Goal: Information Seeking & Learning: Learn about a topic

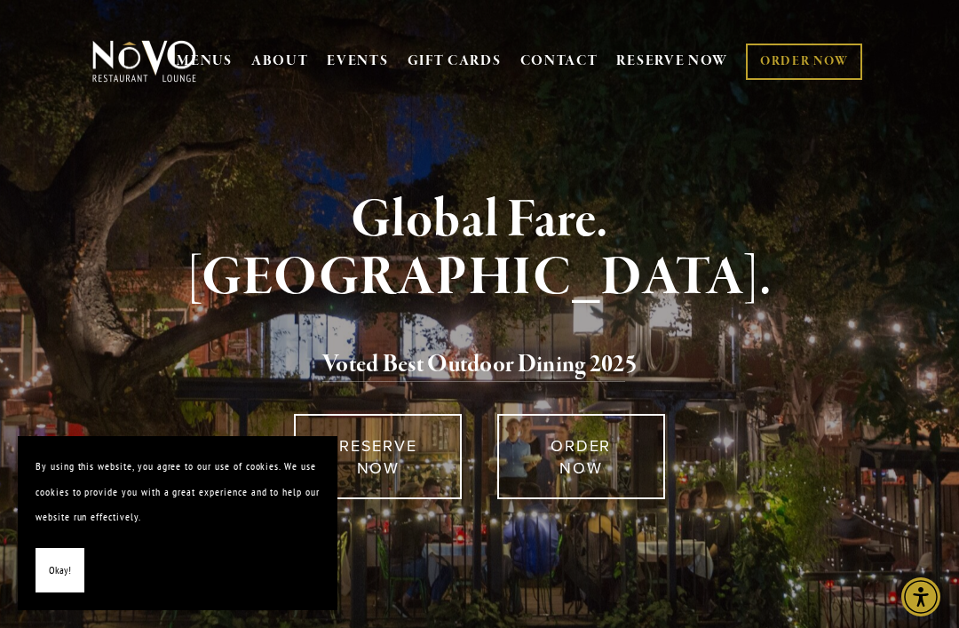
click at [65, 574] on span "Okay!" at bounding box center [60, 571] width 22 height 26
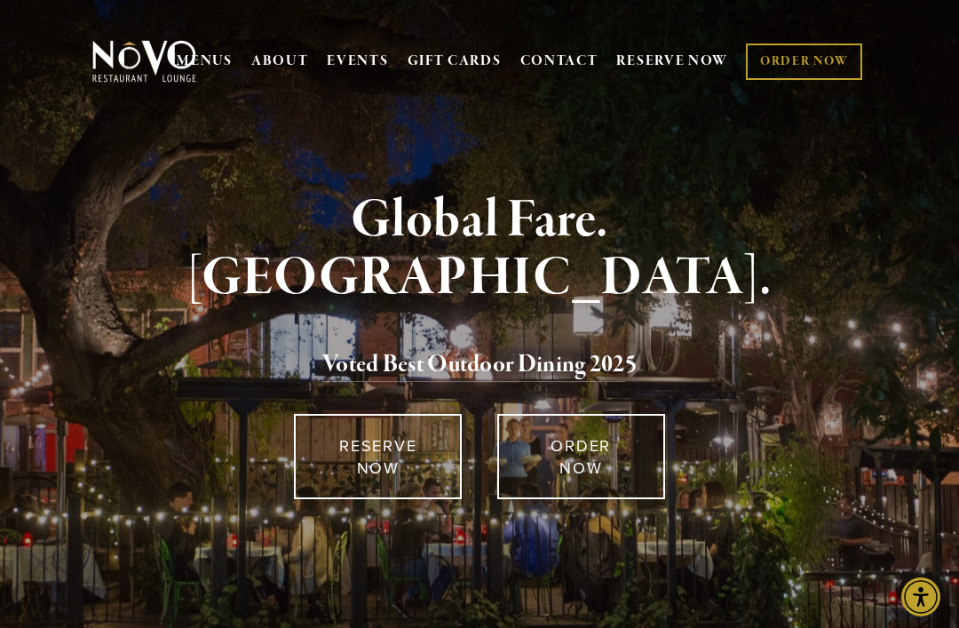
click at [845, 395] on div "Global Fare. Creekside Ambiance. Voted Best Outdoor Dining 202 5" at bounding box center [480, 295] width 765 height 207
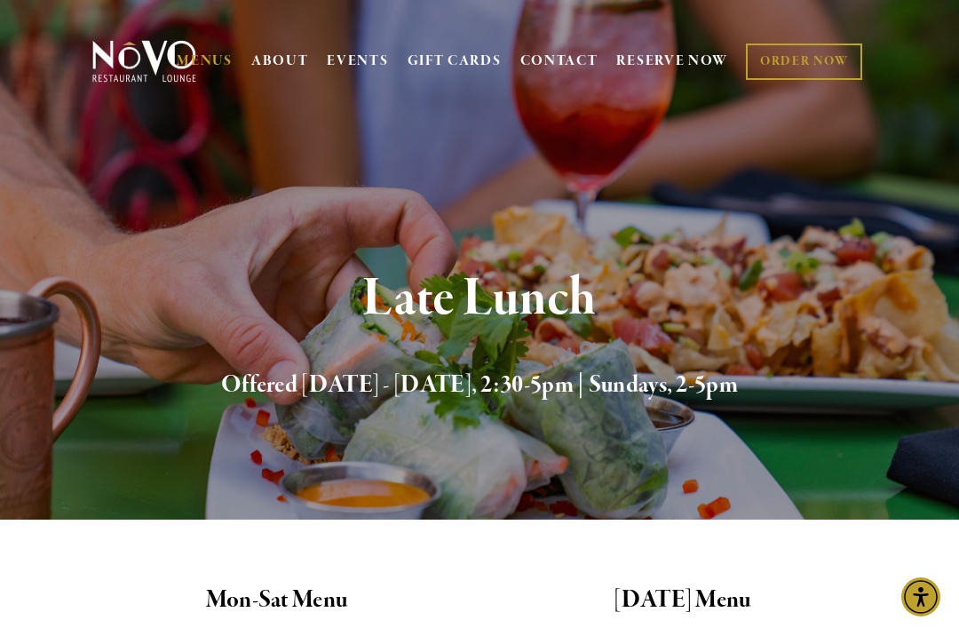
click at [584, 491] on div "Late Lunch Offered [DATE] - [DATE], 2:30-5pm | Sundays, 2-5pm" at bounding box center [479, 337] width 959 height 365
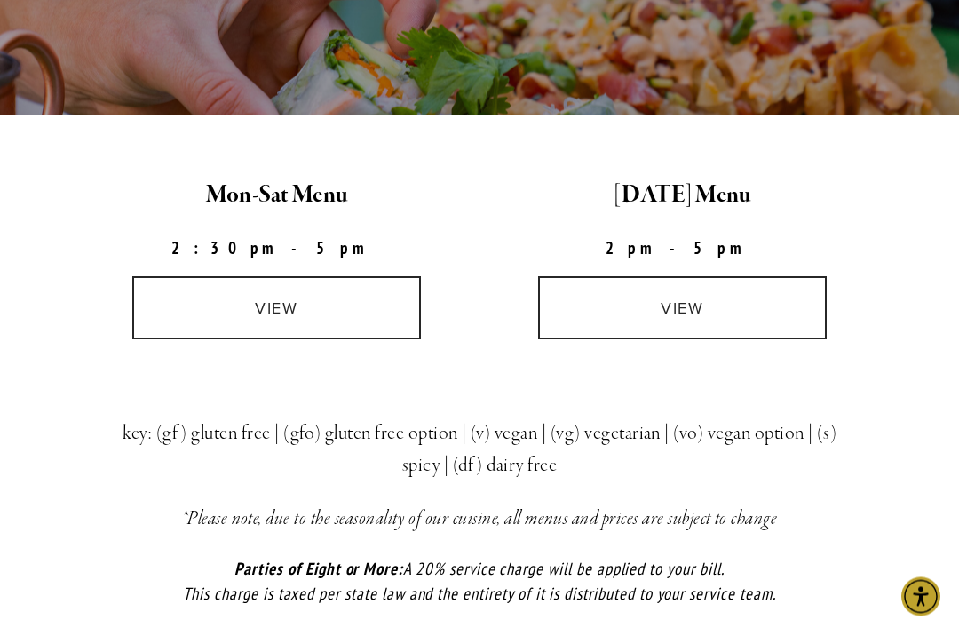
scroll to position [440, 0]
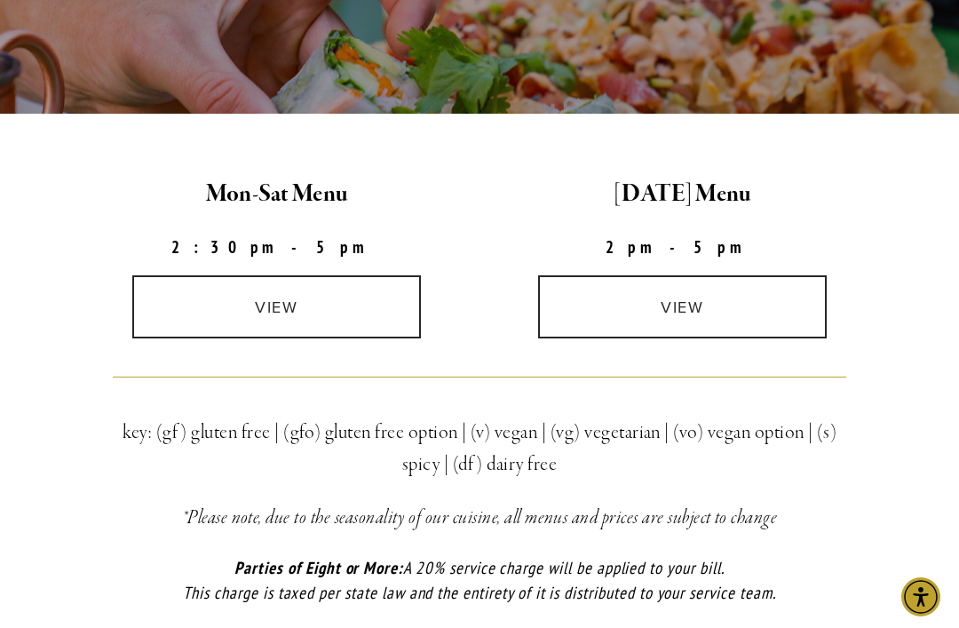
click at [691, 322] on link "view" at bounding box center [683, 306] width 290 height 63
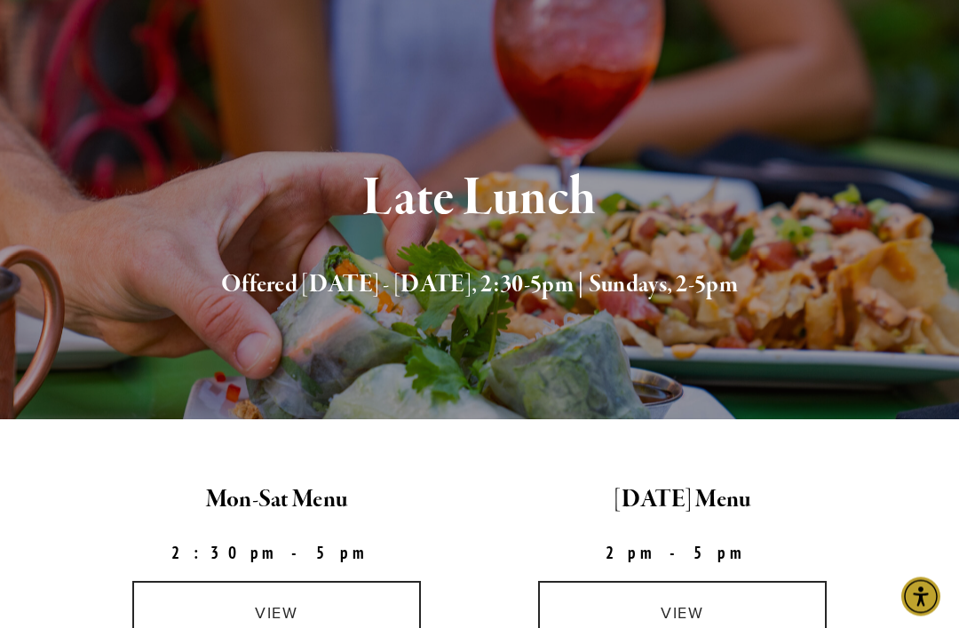
scroll to position [0, 0]
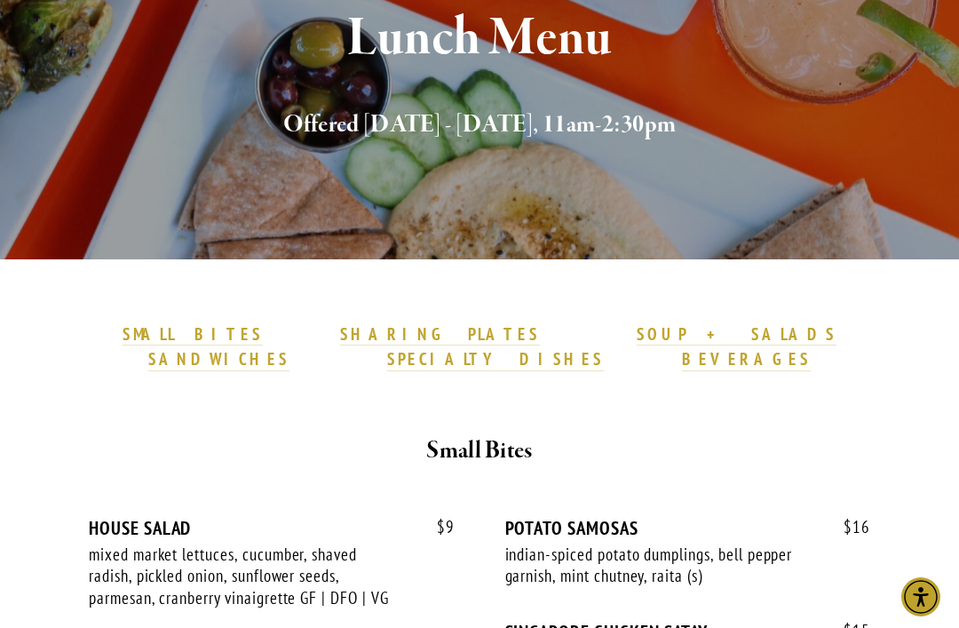
scroll to position [293, 0]
click at [427, 171] on div "Lunch Menu Offered Monday - Saturday, 11am-2:30pm" at bounding box center [479, 77] width 959 height 365
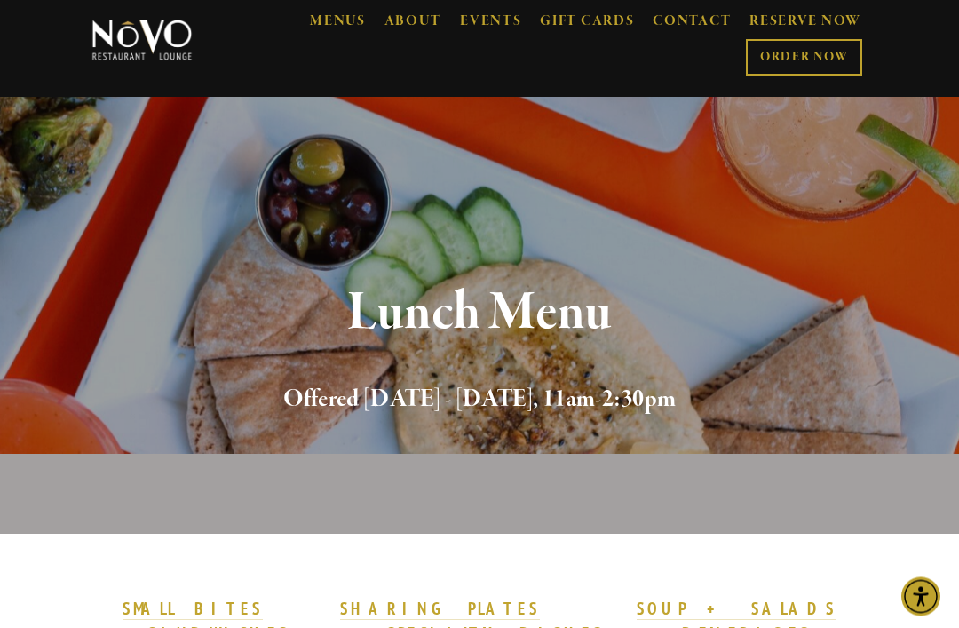
scroll to position [0, 0]
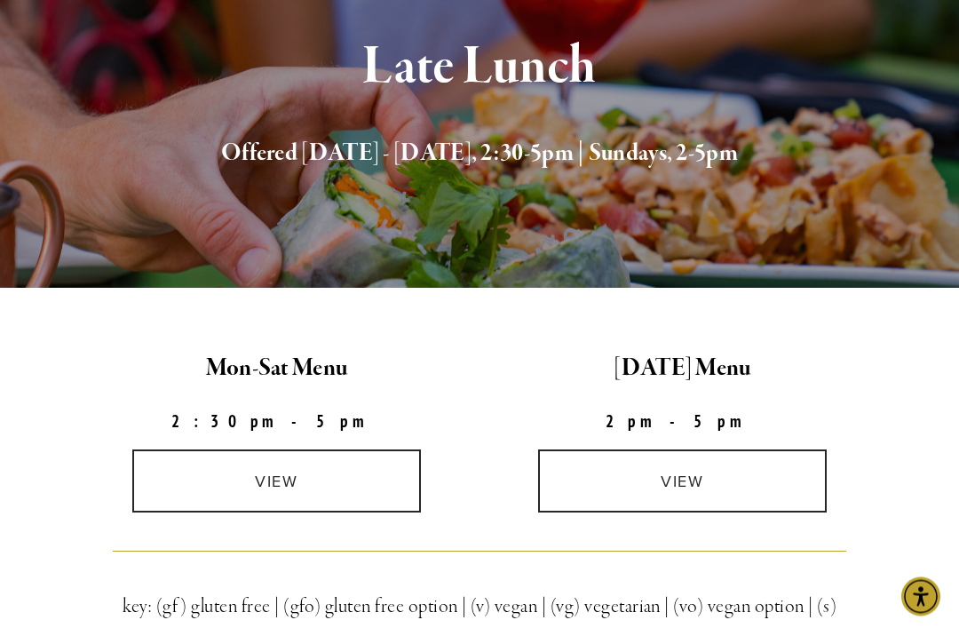
scroll to position [316, 0]
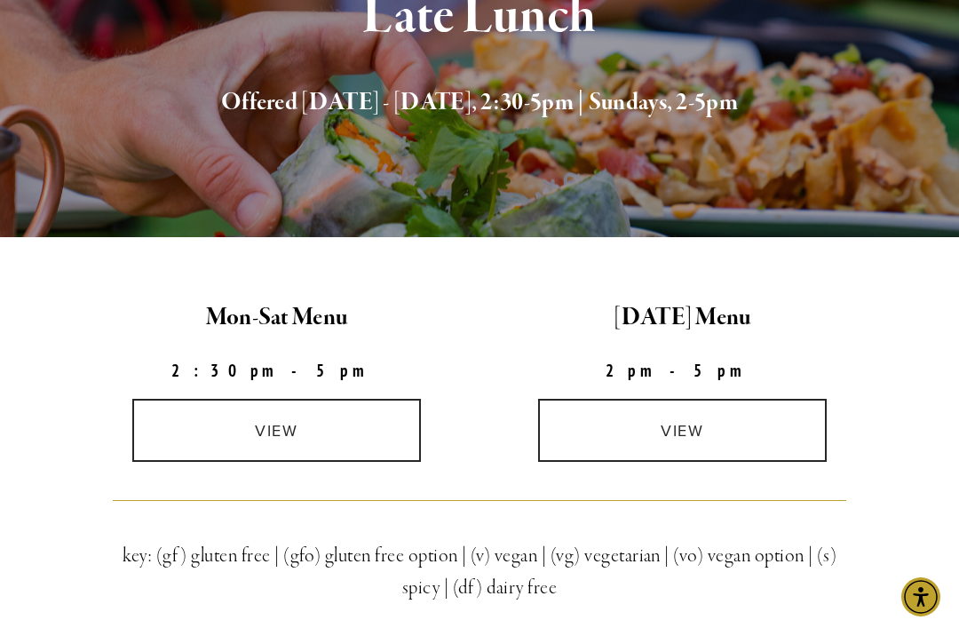
click at [687, 446] on link "view" at bounding box center [683, 430] width 290 height 63
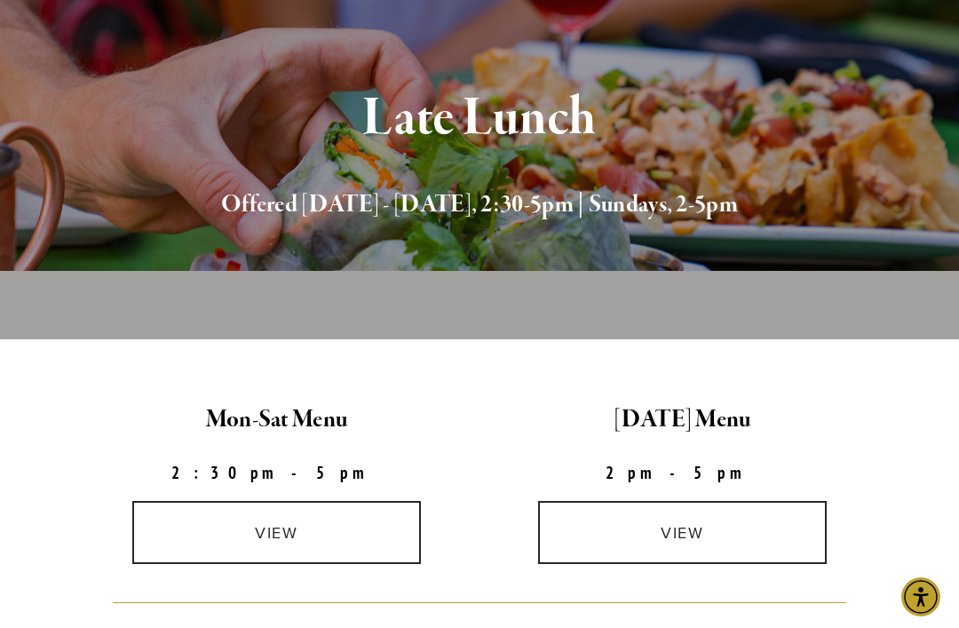
scroll to position [0, 0]
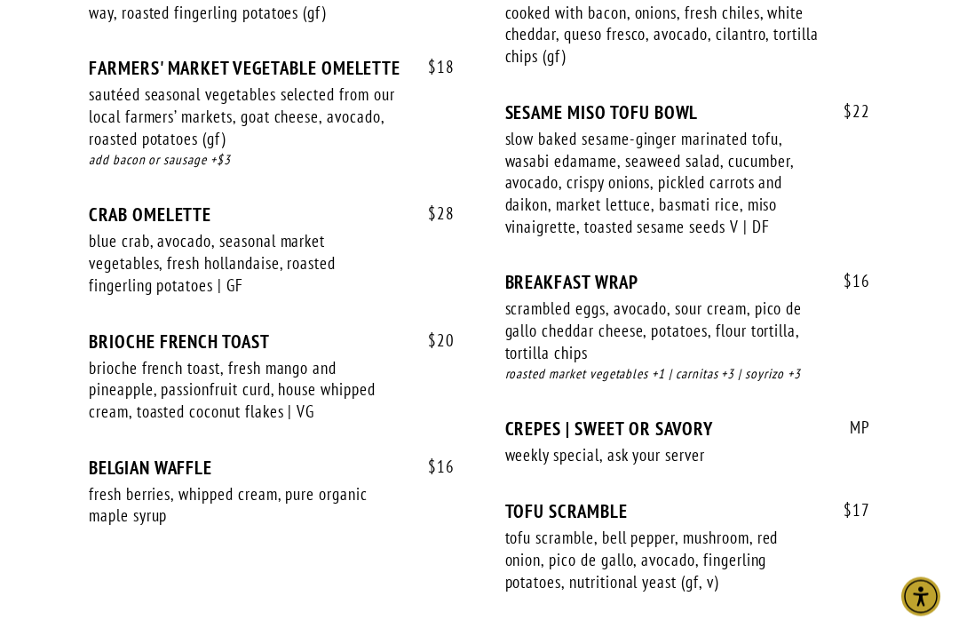
scroll to position [1699, 0]
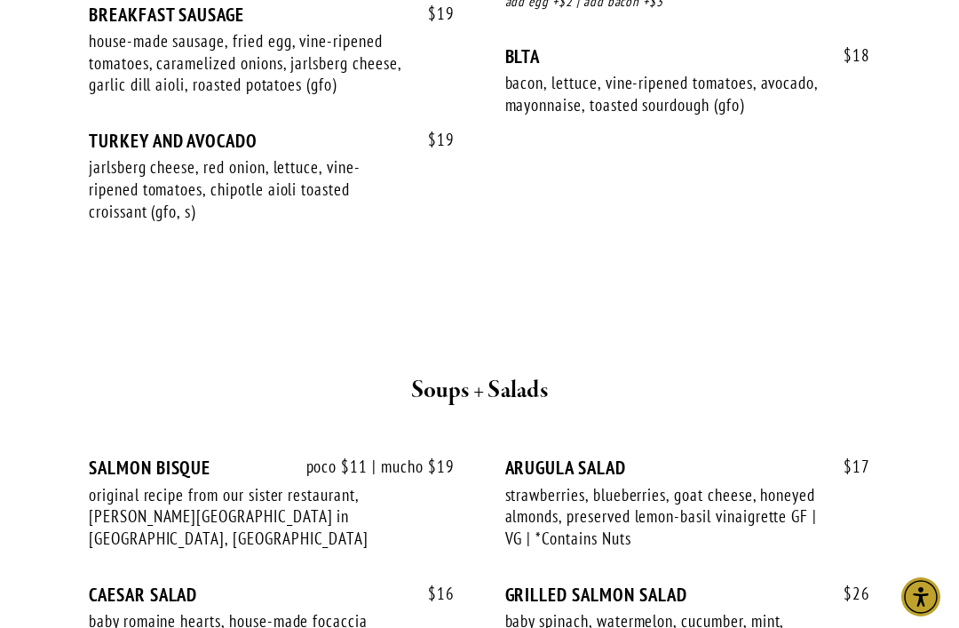
scroll to position [3212, 0]
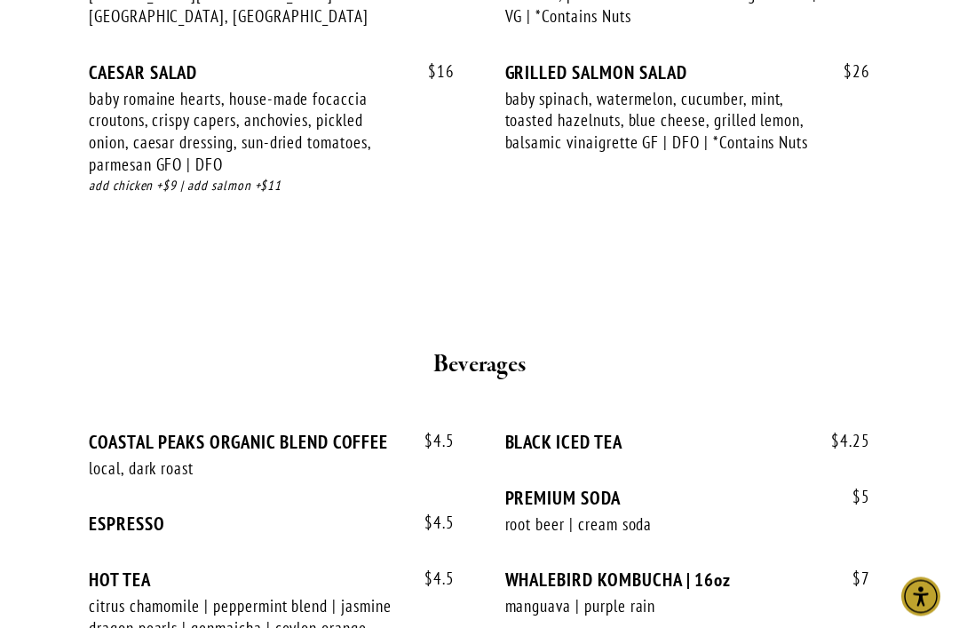
scroll to position [3717, 0]
click at [473, 520] on div "$ 4.5 COASTAL PEAKS ORGANIC BLEND COFFEE local, dark roast $ 4.5 $ 4.5 ESPRESSO…" at bounding box center [480, 623] width 782 height 385
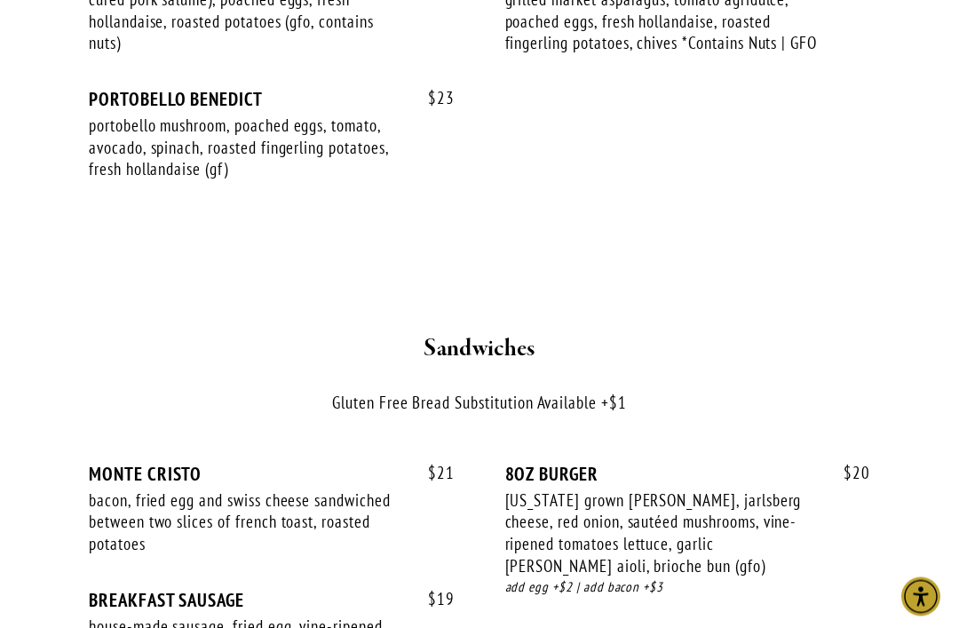
scroll to position [2610, 0]
click at [874, 316] on div "SHARING PLATES MAINS BENEDICTS SANDWICHES SOUP + SALADS BEVERAGES Starters $ 9 …" at bounding box center [480, 82] width 812 height 4152
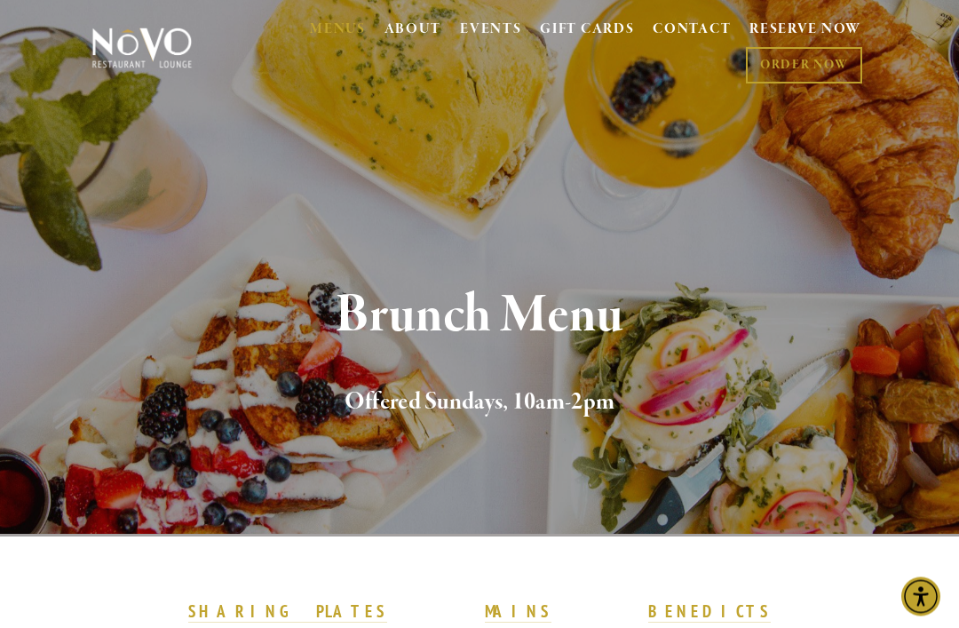
scroll to position [0, 0]
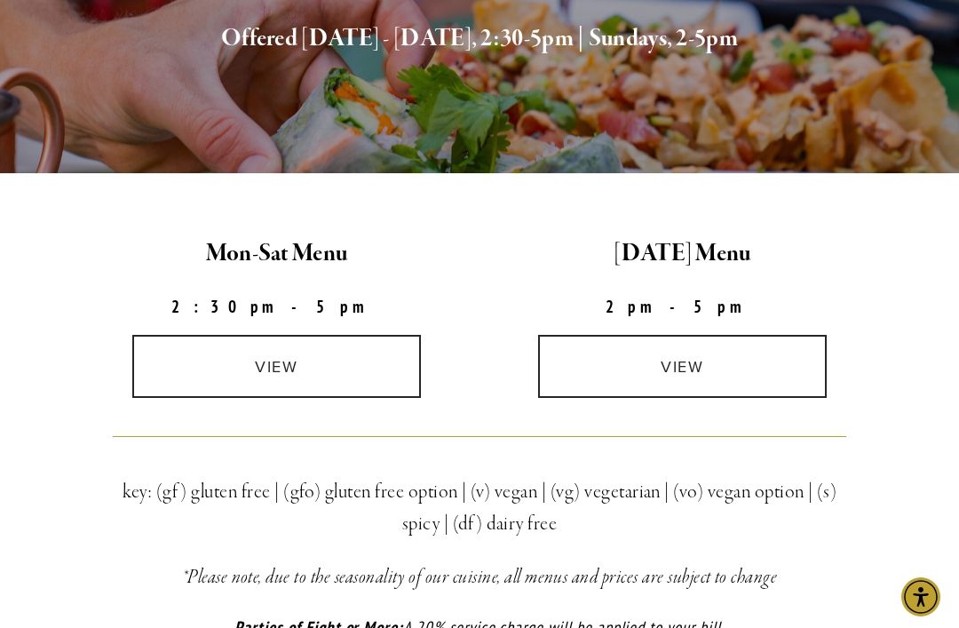
scroll to position [390, 0]
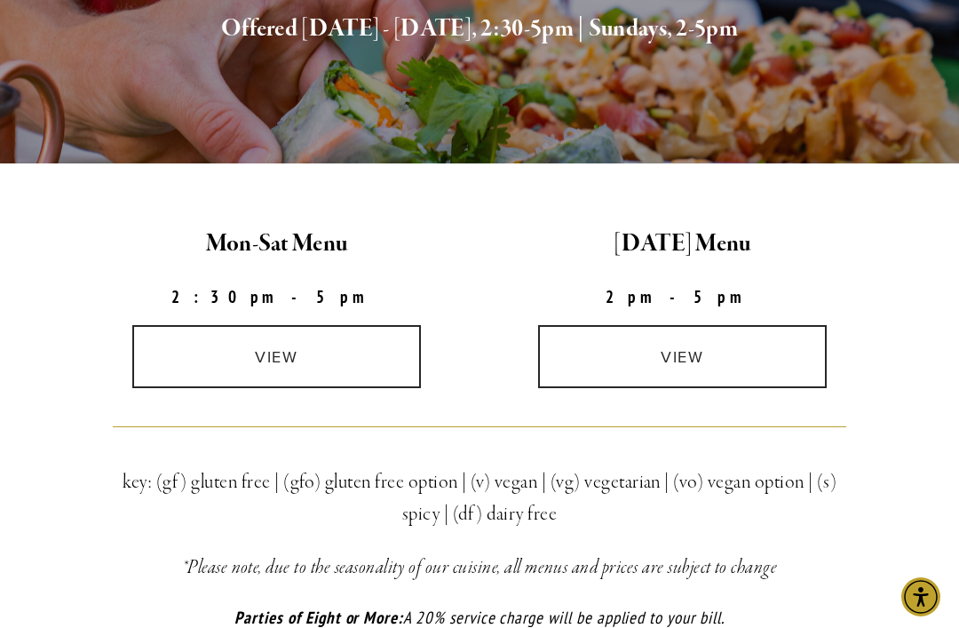
click at [742, 364] on link "view" at bounding box center [683, 356] width 290 height 63
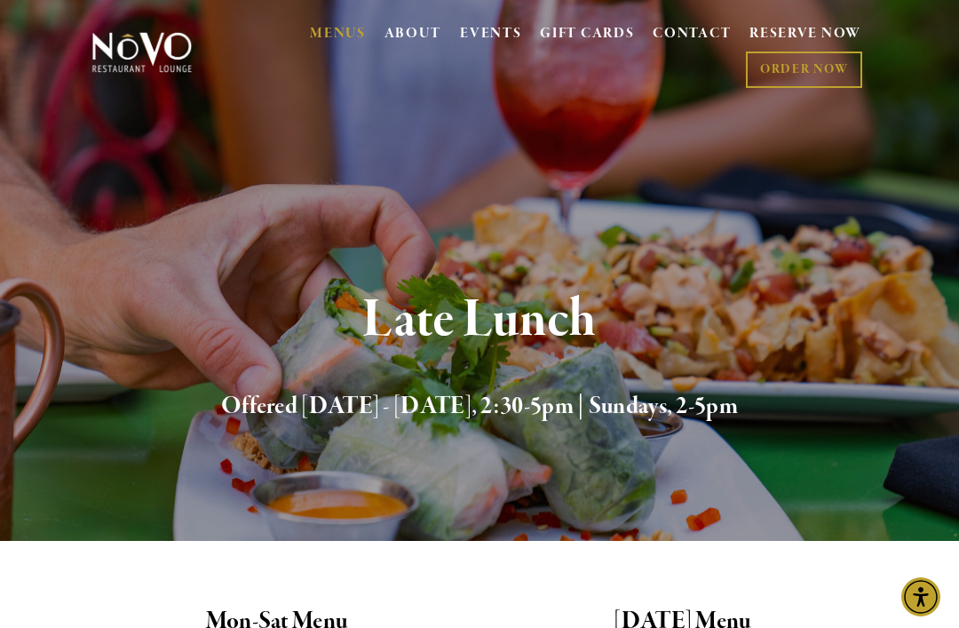
scroll to position [0, 0]
